Goal: Transaction & Acquisition: Book appointment/travel/reservation

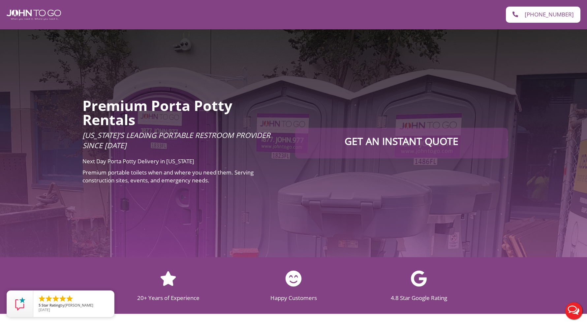
click at [63, 196] on div "Premium Porta Potty Rentals [US_STATE]’s Leading Portable Restroom Provider Sin…" at bounding box center [293, 143] width 587 height 228
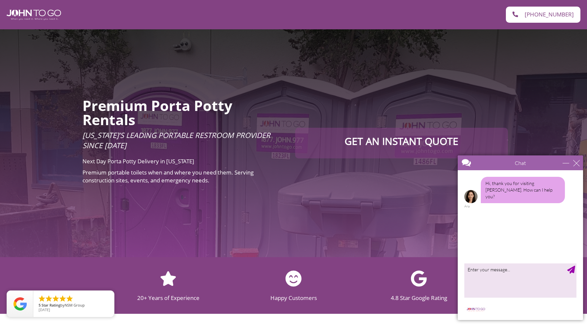
click at [108, 174] on span "Premium portable toilets when and where you need them. Serving construction sit…" at bounding box center [167, 176] width 171 height 15
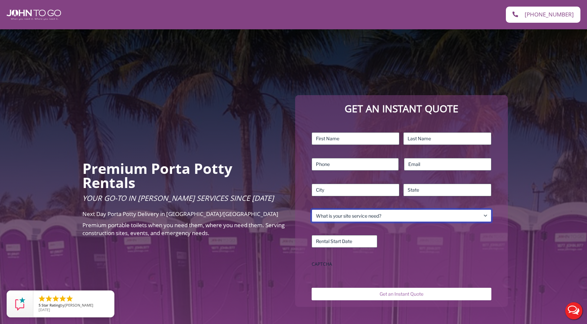
click at [348, 215] on select "What is your site service need? Consumer Construction – Commercial Construction…" at bounding box center [402, 216] width 180 height 13
click at [312, 210] on select "What is your site service need? Consumer Construction – Commercial Construction…" at bounding box center [402, 216] width 180 height 13
click at [338, 218] on select "What is your site service need? Consumer Construction – Commercial Construction…" at bounding box center [402, 216] width 180 height 13
click at [312, 210] on select "What is your site service need? Consumer Construction – Commercial Construction…" at bounding box center [402, 216] width 180 height 13
click at [333, 212] on select "What is your site service need? Consumer Construction – Commercial Construction…" at bounding box center [402, 216] width 180 height 13
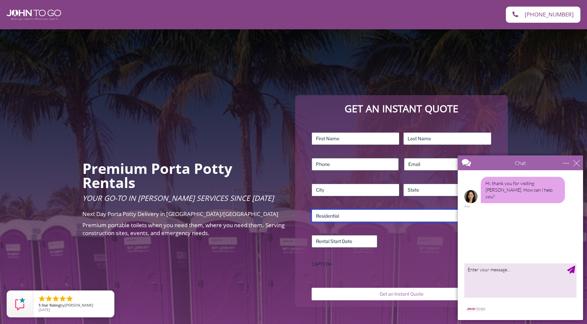
select select "Government"
click at [312, 210] on select "What is your site service need? Consumer Construction – Commercial Construction…" at bounding box center [402, 216] width 180 height 13
click at [582, 163] on div "Chat" at bounding box center [520, 163] width 125 height 15
click at [577, 160] on div "close" at bounding box center [576, 163] width 7 height 7
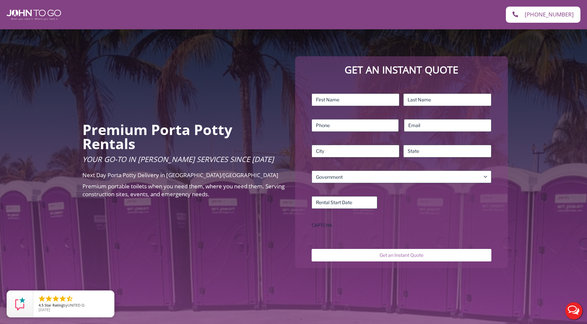
scroll to position [44, 0]
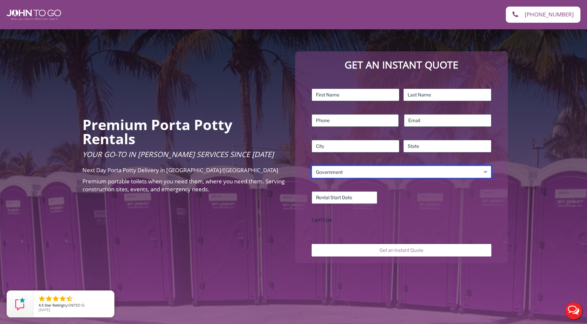
click at [417, 176] on select "What is your site service need? Consumer Construction – Commercial Construction…" at bounding box center [402, 172] width 180 height 13
click at [163, 67] on div "Premium Porta Potty Rentals Your Go-To in Porta John Services Since 2004 Next D…" at bounding box center [293, 157] width 587 height 344
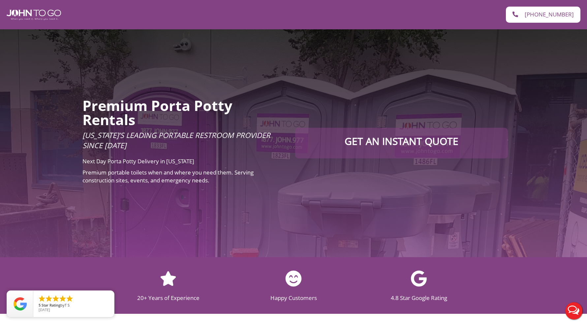
click at [357, 97] on div "Premium Porta Potty Rentals Florida’s Leading Portable Restroom Provider Since …" at bounding box center [293, 143] width 587 height 228
click at [273, 113] on h2 "Premium Porta Potty Rentals" at bounding box center [183, 113] width 203 height 28
click at [108, 183] on span "Premium portable toilets when and where you need them. Serving construction sit…" at bounding box center [167, 176] width 171 height 15
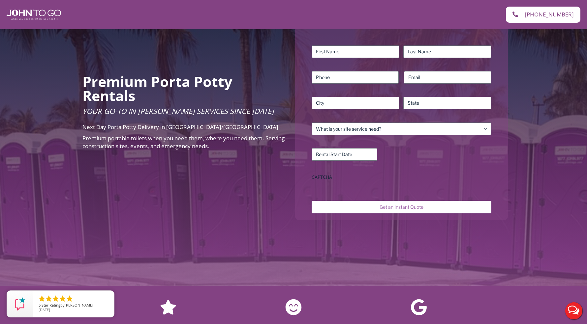
scroll to position [93, 0]
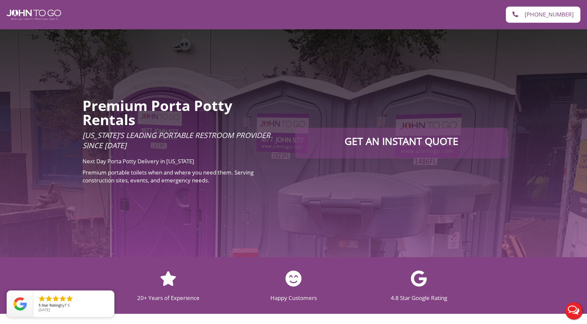
click at [151, 96] on div "Premium Porta Potty Rentals Florida’s Leading Portable Restroom Provider Since …" at bounding box center [183, 143] width 209 height 96
